Goal: Information Seeking & Learning: Learn about a topic

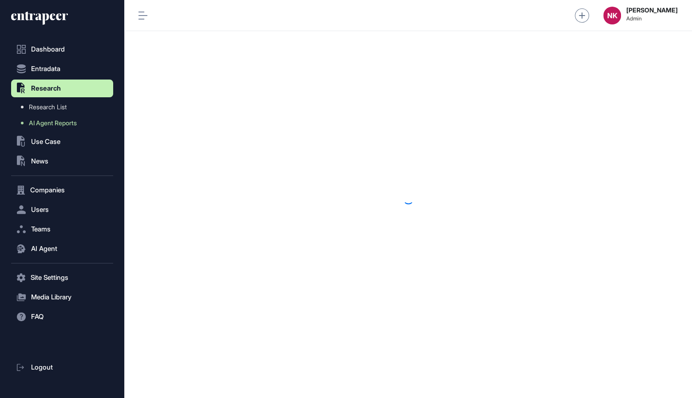
scroll to position [0, 0]
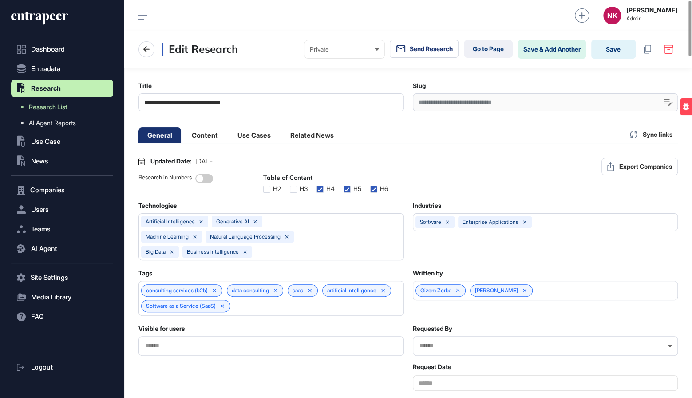
scroll to position [0, 4]
click at [488, 47] on link "Go to Page" at bounding box center [488, 49] width 49 height 18
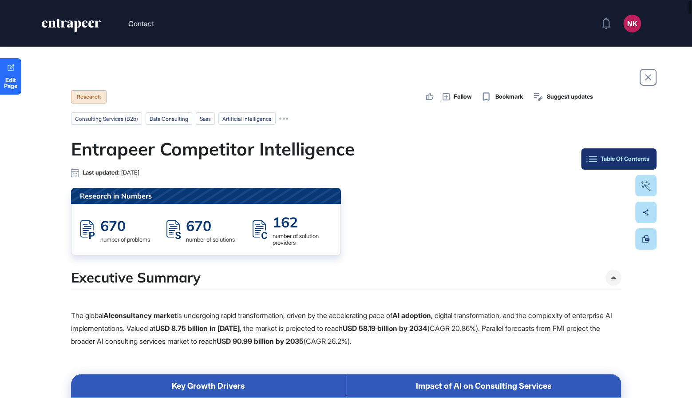
click at [650, 162] on button "Table Of Contents" at bounding box center [618, 158] width 75 height 21
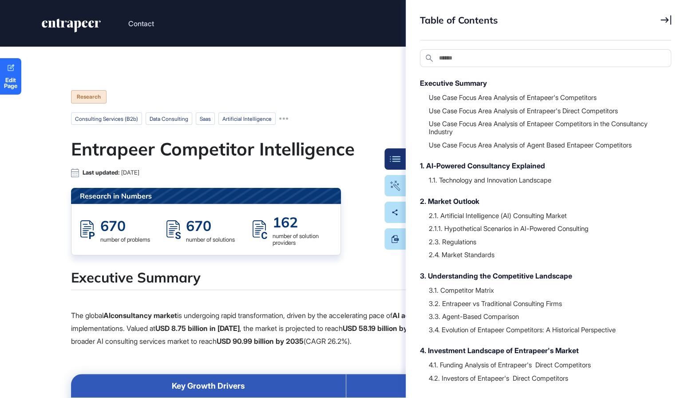
scroll to position [60, 0]
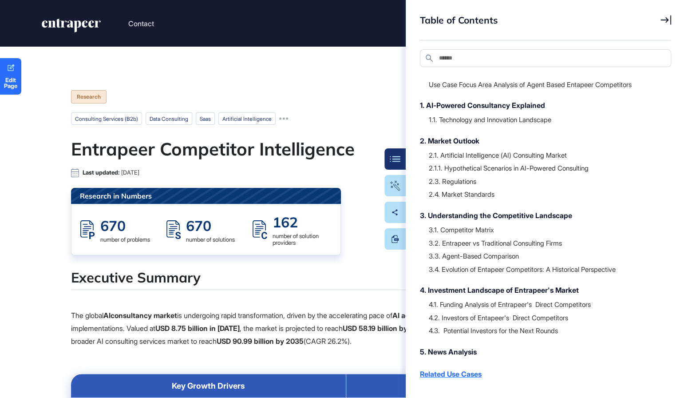
click at [458, 375] on div "Related Use Cases" at bounding box center [541, 373] width 242 height 11
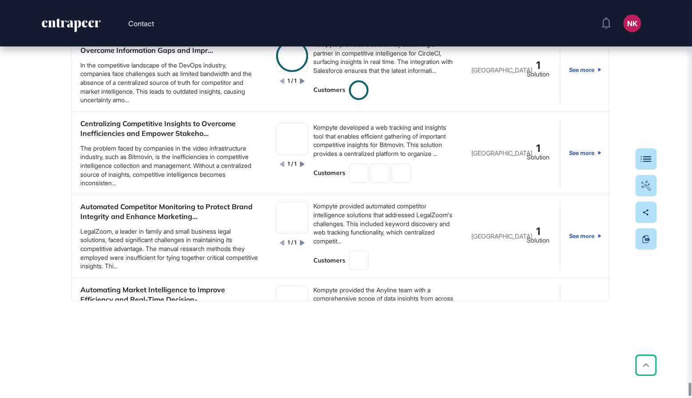
scroll to position [37106, 0]
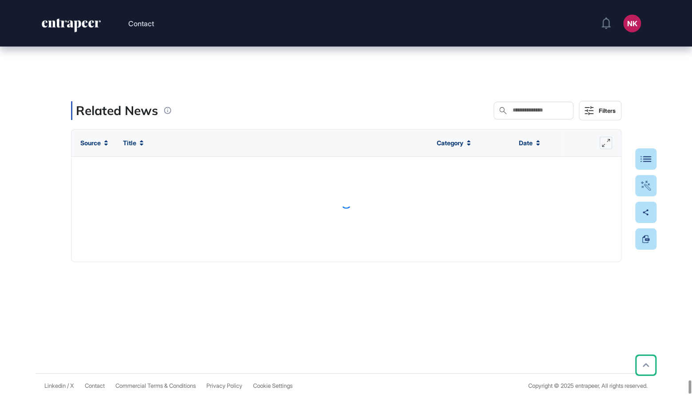
paste input "**********"
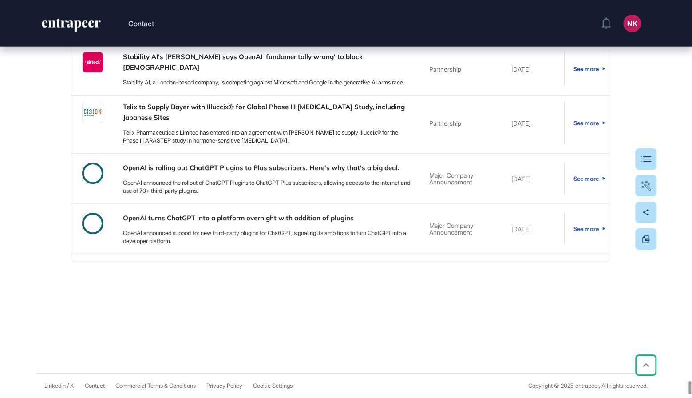
drag, startPoint x: 445, startPoint y: 60, endPoint x: 371, endPoint y: 57, distance: 74.2
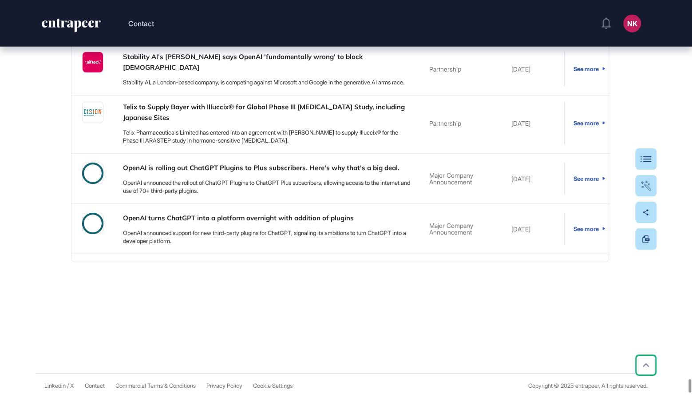
drag, startPoint x: 428, startPoint y: 56, endPoint x: 390, endPoint y: 56, distance: 38.6
paste input "**********"
drag, startPoint x: 447, startPoint y: 60, endPoint x: 399, endPoint y: 60, distance: 47.9
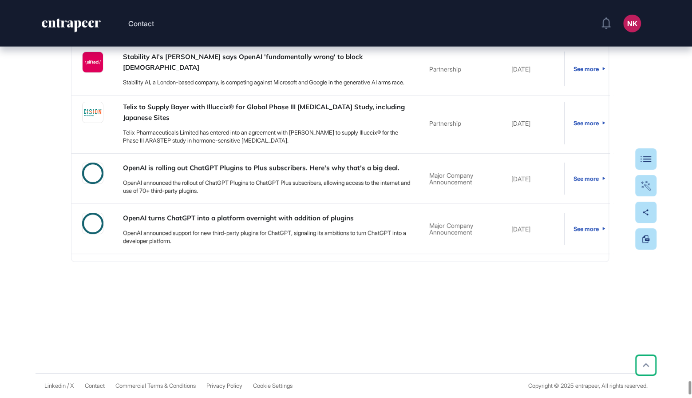
type input "**********"
click at [647, 162] on div "Table Of Contents" at bounding box center [618, 158] width 61 height 7
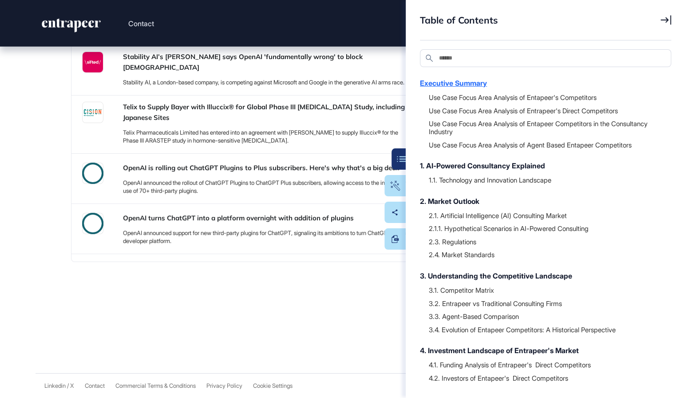
click at [476, 85] on div "Executive Summary" at bounding box center [541, 83] width 242 height 11
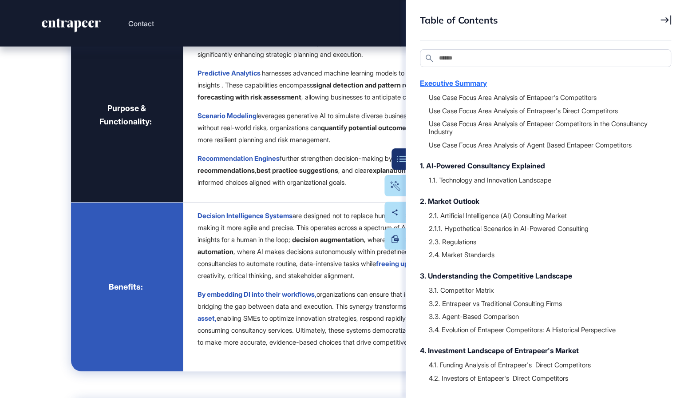
scroll to position [213, 0]
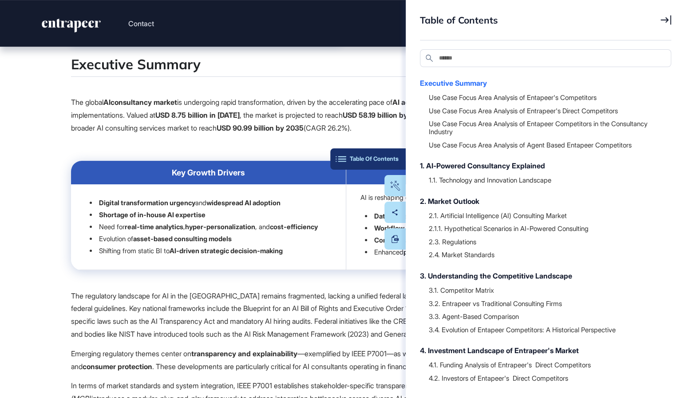
click at [400, 153] on button "Table Of Contents" at bounding box center [367, 158] width 75 height 21
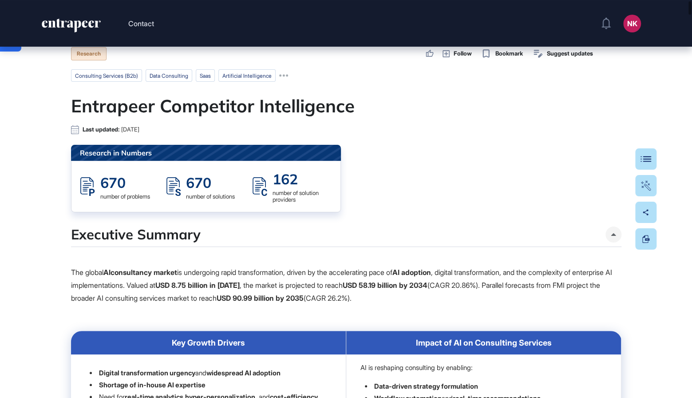
scroll to position [42, 0]
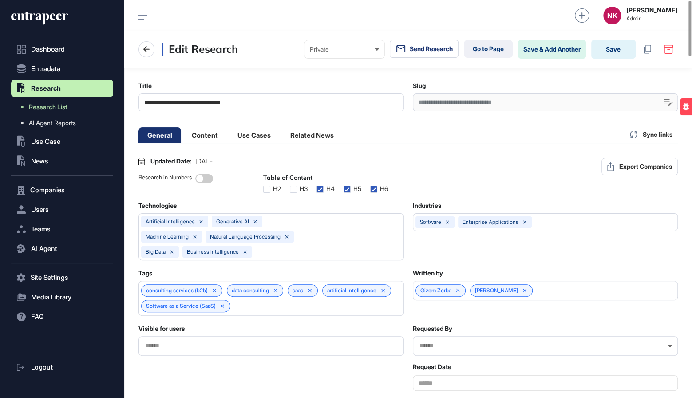
scroll to position [0, 4]
click at [482, 51] on link "Go to Page" at bounding box center [488, 49] width 49 height 18
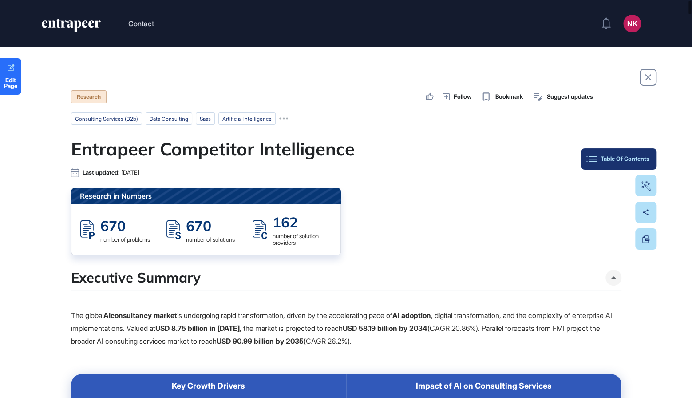
click at [644, 163] on button "Table Of Contents" at bounding box center [618, 158] width 75 height 21
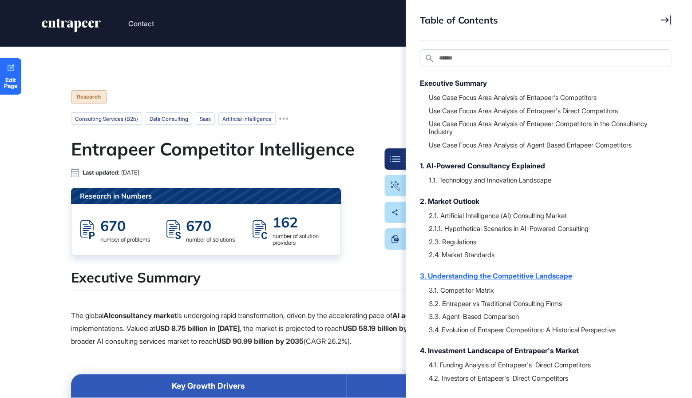
click at [467, 277] on div "3. Understanding the Competitive Landscape" at bounding box center [541, 275] width 242 height 11
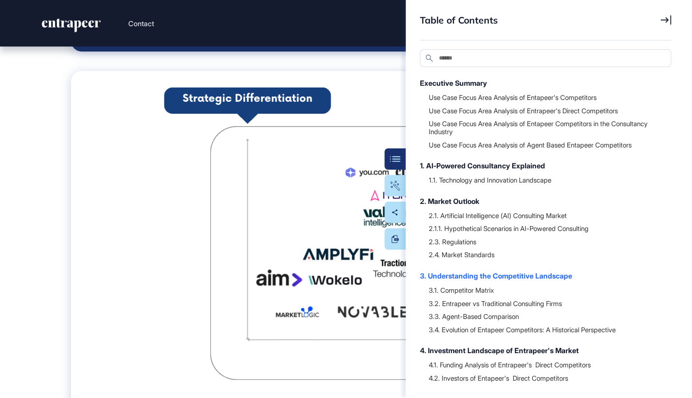
scroll to position [20143, 0]
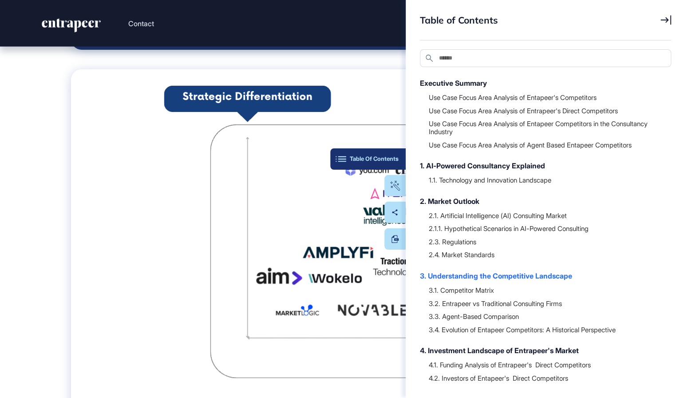
click at [392, 156] on div "Table Of Contents" at bounding box center [367, 158] width 61 height 7
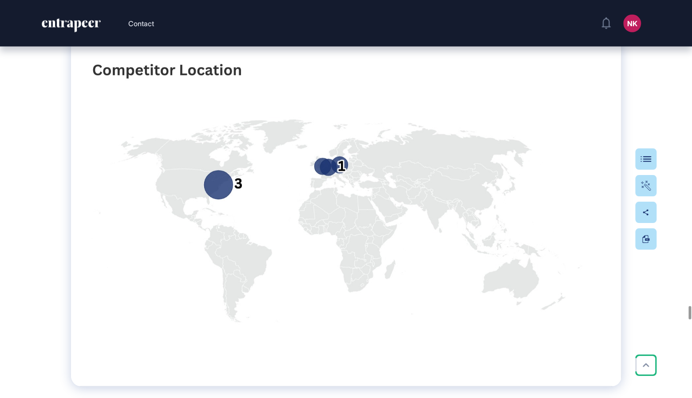
scroll to position [30207, 0]
